Goal: Task Accomplishment & Management: Manage account settings

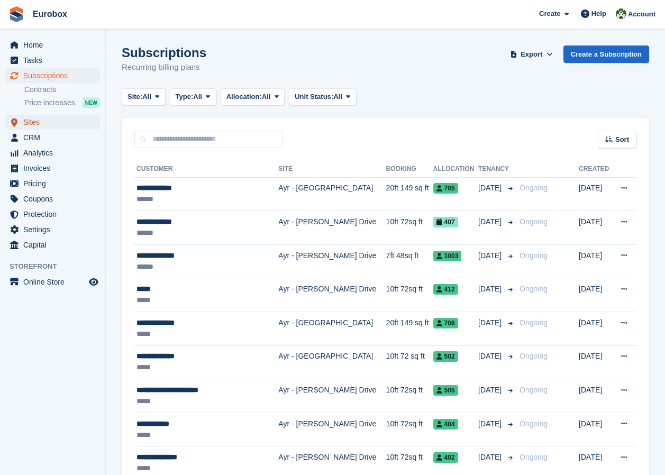
click at [48, 122] on span "Sites" at bounding box center [54, 122] width 63 height 15
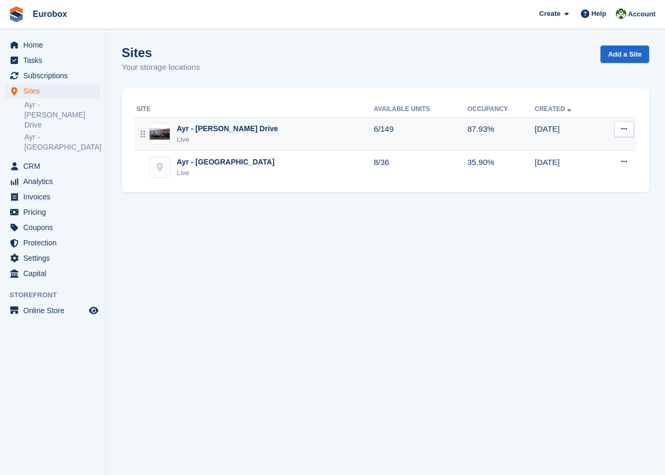
click at [277, 129] on div "Ayr - Whitfield Drive Live" at bounding box center [254, 134] width 237 height 22
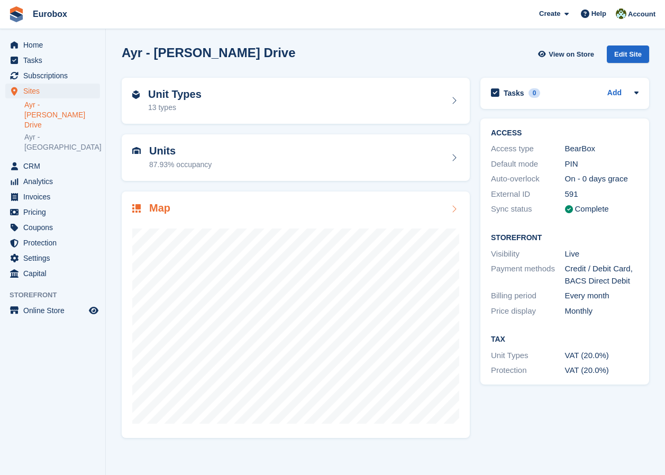
click at [454, 207] on icon at bounding box center [453, 209] width 11 height 8
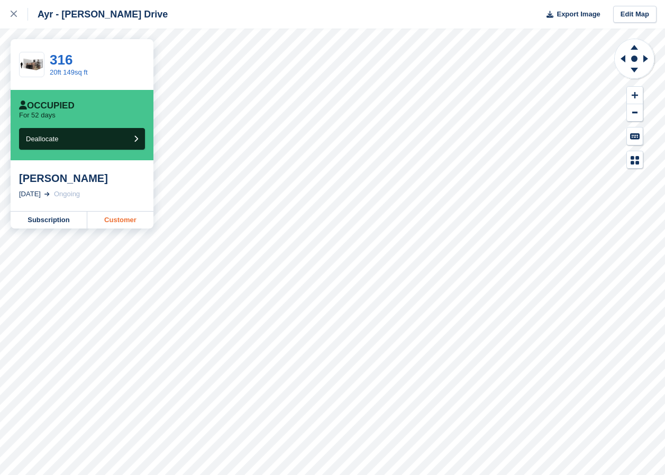
click at [115, 219] on link "Customer" at bounding box center [120, 220] width 66 height 17
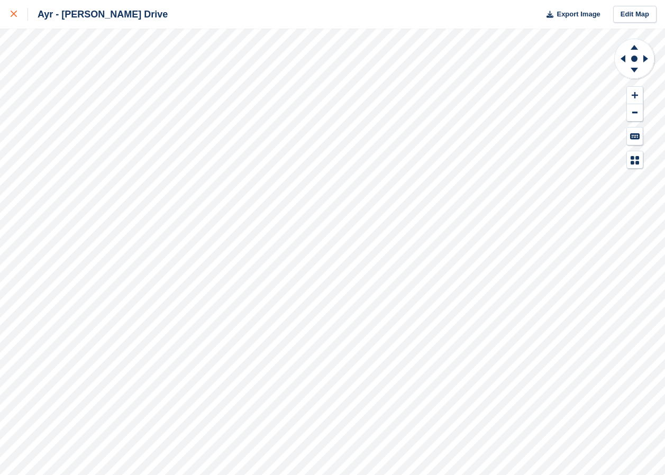
click at [17, 13] on div at bounding box center [19, 14] width 17 height 13
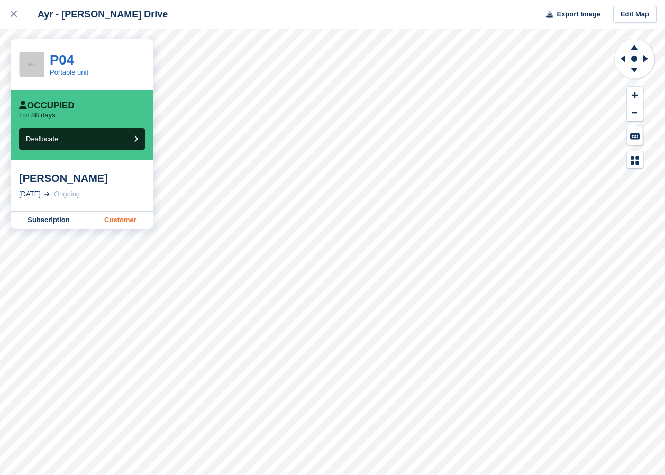
click at [134, 222] on link "Customer" at bounding box center [120, 220] width 66 height 17
click at [114, 222] on link "Customer" at bounding box center [120, 220] width 66 height 17
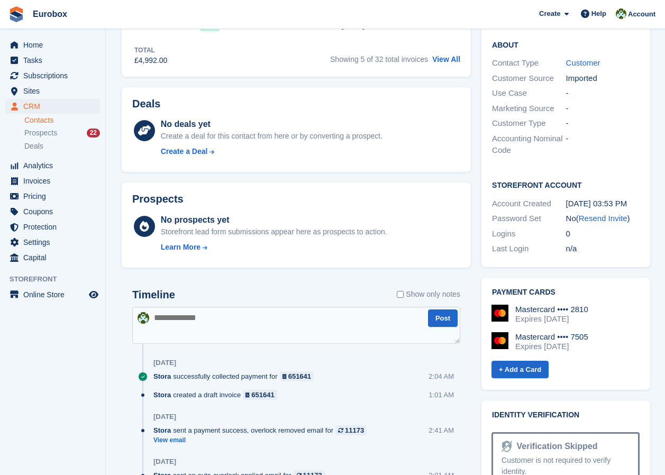
scroll to position [370, 0]
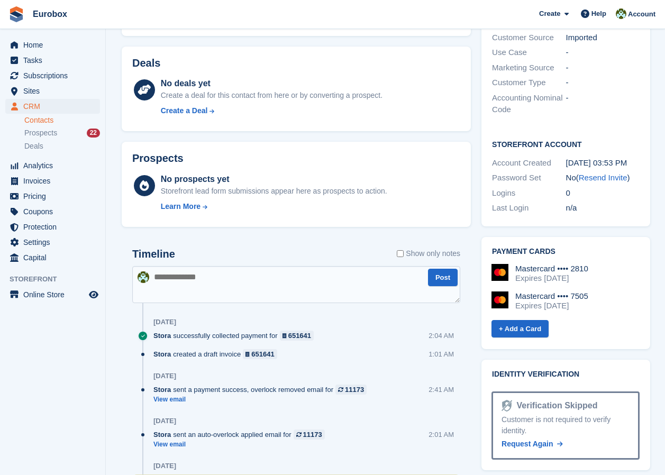
click at [543, 273] on div "Expires June 2030" at bounding box center [551, 278] width 73 height 10
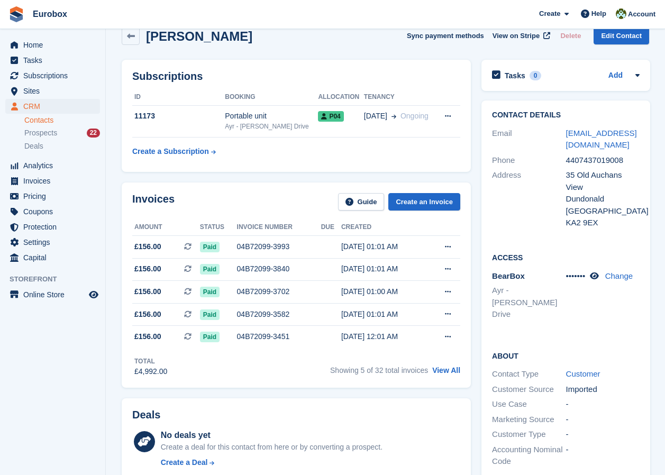
scroll to position [0, 0]
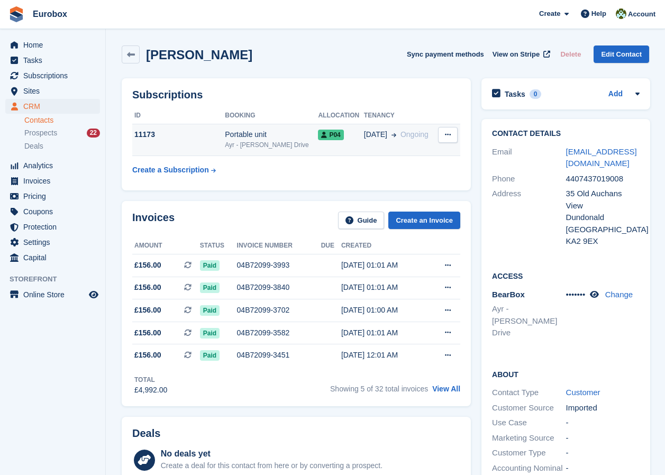
click at [238, 140] on div "Portable unit" at bounding box center [271, 134] width 93 height 11
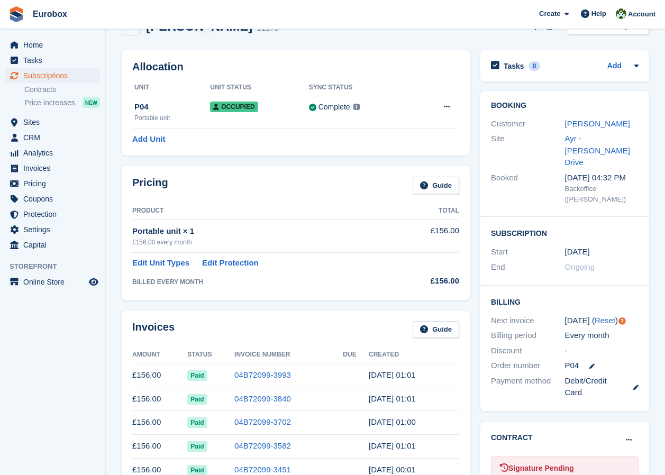
scroll to position [53, 0]
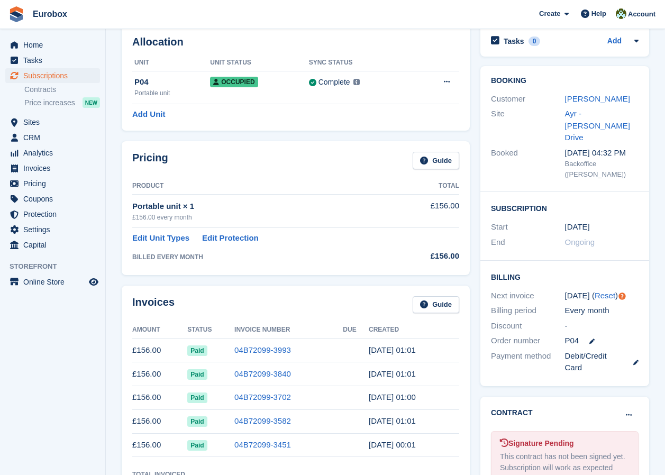
click at [630, 356] on link at bounding box center [632, 362] width 14 height 12
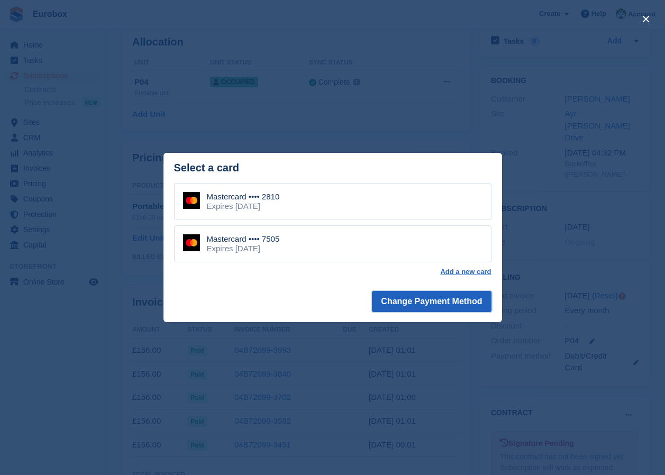
click at [423, 300] on button "Change Payment Method" at bounding box center [431, 301] width 119 height 21
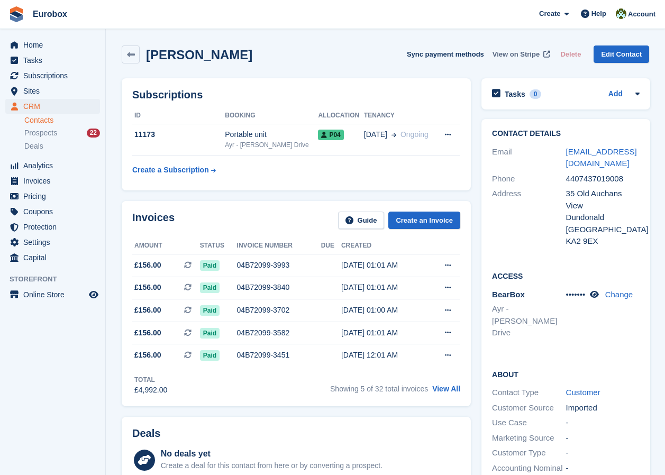
click at [522, 53] on span "View on Stripe" at bounding box center [515, 54] width 47 height 11
click at [387, 140] on span at bounding box center [391, 134] width 9 height 11
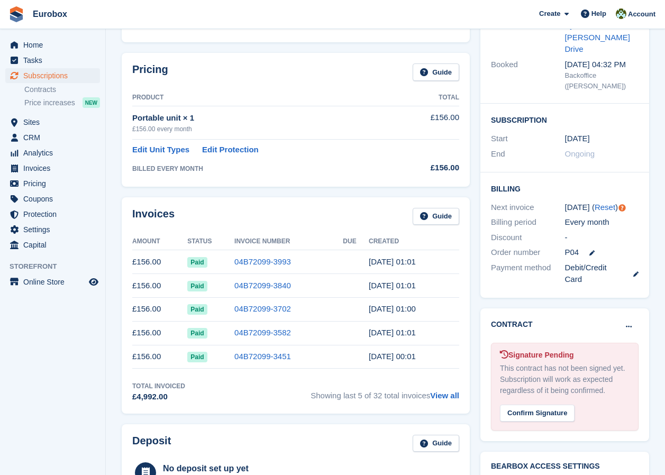
scroll to position [159, 0]
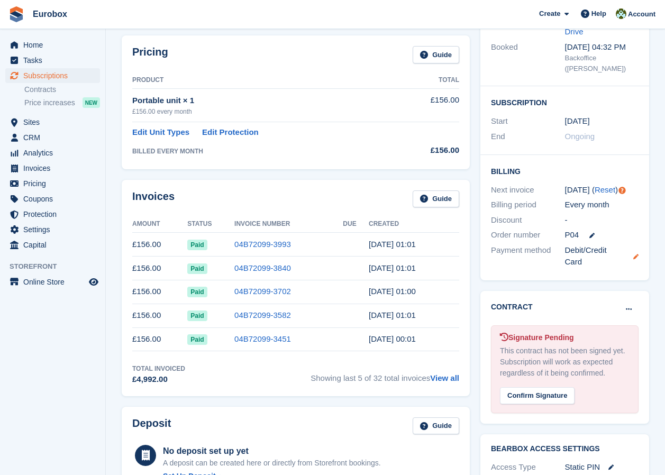
click at [637, 254] on icon at bounding box center [635, 256] width 5 height 5
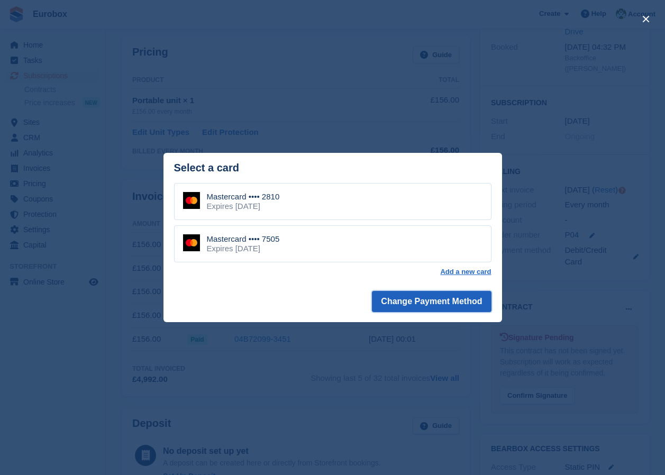
click at [412, 303] on button "Change Payment Method" at bounding box center [431, 301] width 119 height 21
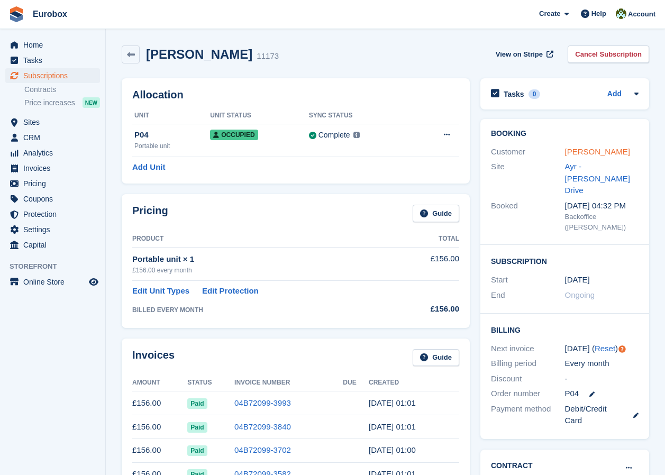
click at [597, 154] on link "[PERSON_NAME]" at bounding box center [597, 151] width 65 height 9
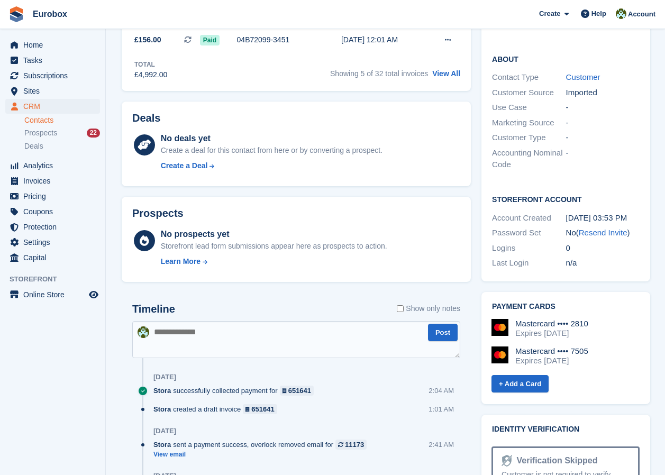
scroll to position [315, 0]
click at [533, 319] on div "Mastercard •••• 2810" at bounding box center [551, 324] width 73 height 10
click at [518, 375] on link "+ Add a Card" at bounding box center [519, 383] width 57 height 17
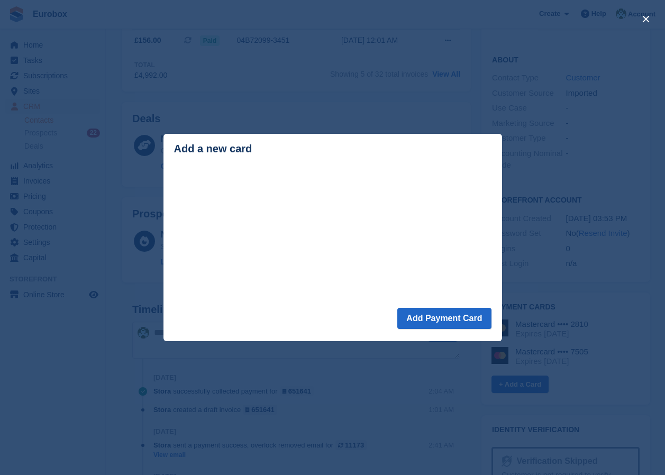
click at [362, 356] on div "close" at bounding box center [332, 237] width 665 height 475
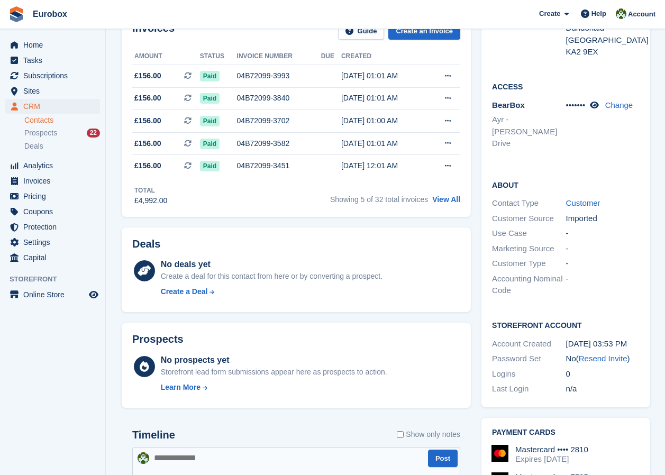
scroll to position [0, 0]
